Goal: Check status: Check status

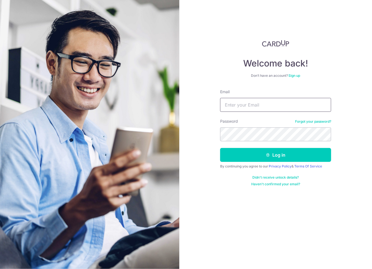
click at [251, 104] on input "Email" at bounding box center [275, 105] width 111 height 14
type input "[PERSON_NAME][EMAIL_ADDRESS][DOMAIN_NAME]"
click at [220, 148] on button "Log in" at bounding box center [275, 155] width 111 height 14
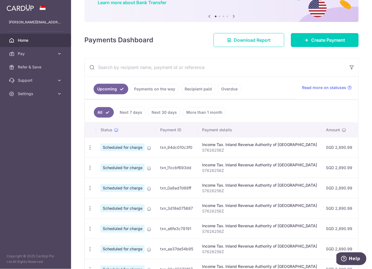
scroll to position [56, 0]
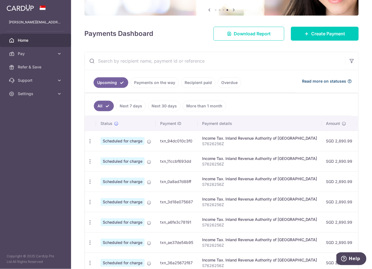
click at [318, 80] on span "Read more on statuses" at bounding box center [324, 81] width 44 height 6
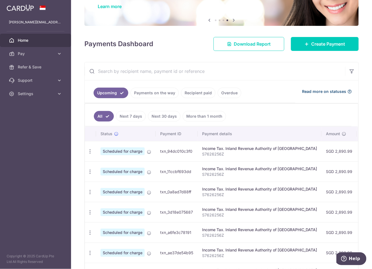
scroll to position [58, 0]
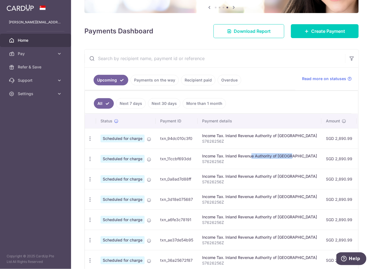
drag, startPoint x: 274, startPoint y: 151, endPoint x: 231, endPoint y: 152, distance: 43.4
click at [231, 153] on div "Income Tax. Inland Revenue Authority of Singapore" at bounding box center [259, 156] width 115 height 6
click at [249, 138] on p "S7626256Z" at bounding box center [259, 141] width 115 height 6
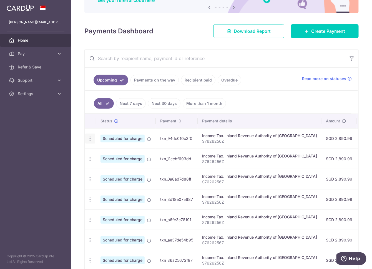
click at [90, 136] on icon "button" at bounding box center [90, 139] width 6 height 6
click at [268, 138] on p "S7626256Z" at bounding box center [259, 141] width 115 height 6
drag, startPoint x: 325, startPoint y: 167, endPoint x: 327, endPoint y: 136, distance: 31.7
click at [327, 136] on tbody "Update payment Cancel payment Scheduled for charge txn_94dc010c3f0 Income Tax. …" at bounding box center [312, 199] width 454 height 142
click at [357, 136] on td "SGD 50.01 OCBCTAX173" at bounding box center [375, 138] width 36 height 20
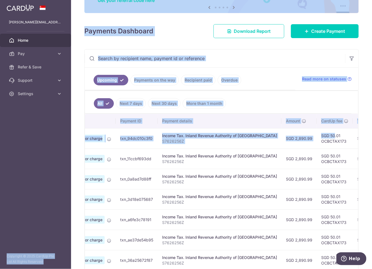
scroll to position [0, 0]
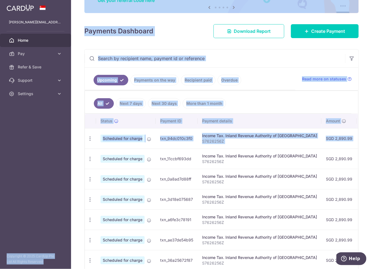
drag, startPoint x: 343, startPoint y: 134, endPoint x: 55, endPoint y: 134, distance: 288.4
click at [55, 134] on main "reginald.kuan@gmail.com Home Pay Payments Recipients Cards Refer & Save Support…" at bounding box center [186, 134] width 372 height 269
click at [190, 136] on td "txn_94dc010c3f0" at bounding box center [177, 138] width 42 height 20
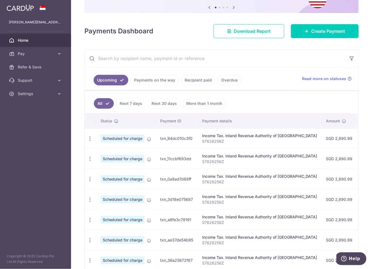
click at [166, 82] on link "Payments on the way" at bounding box center [155, 80] width 48 height 11
